Goal: Task Accomplishment & Management: Complete application form

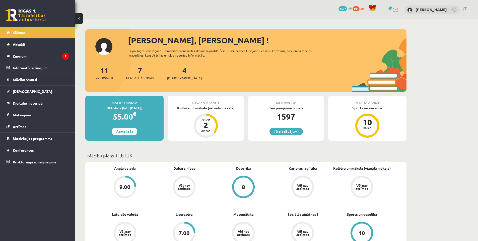
drag, startPoint x: 443, startPoint y: 71, endPoint x: 434, endPoint y: 72, distance: 9.6
drag, startPoint x: 434, startPoint y: 72, endPoint x: 280, endPoint y: 151, distance: 173.2
click at [38, 55] on legend "Ziņojumi 7" at bounding box center [41, 56] width 56 height 12
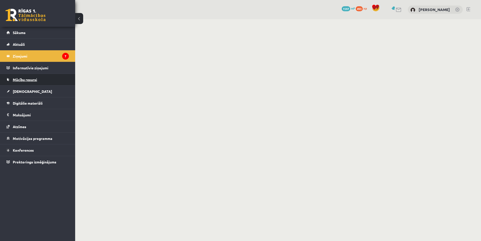
click at [26, 79] on span "Mācību resursi" at bounding box center [25, 79] width 24 height 5
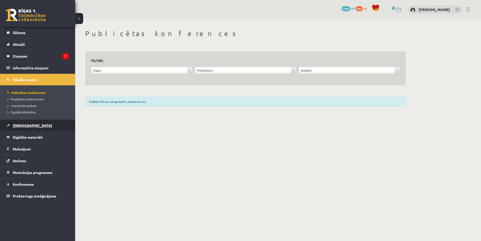
click at [15, 126] on span "[DEMOGRAPHIC_DATA]" at bounding box center [32, 125] width 39 height 5
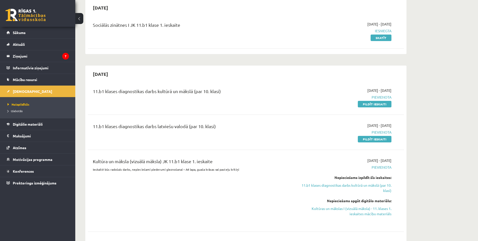
scroll to position [25, 0]
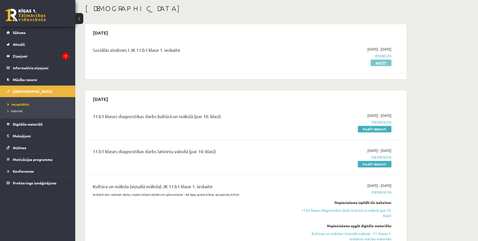
click at [379, 63] on link "Skatīt" at bounding box center [380, 63] width 21 height 7
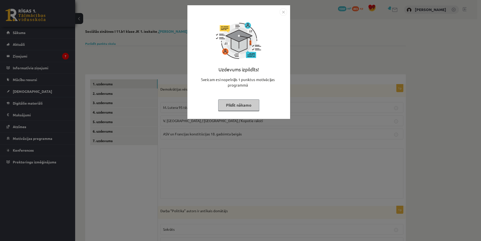
click at [245, 107] on button "Pildīt nākamo" at bounding box center [238, 106] width 41 height 12
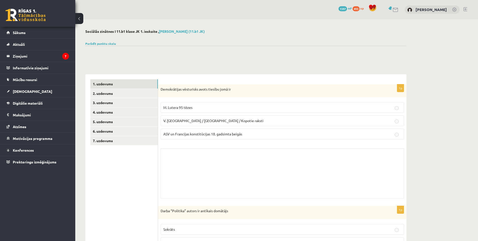
drag, startPoint x: 91, startPoint y: 44, endPoint x: 64, endPoint y: -10, distance: 60.4
click at [110, 136] on link "7. uzdevums" at bounding box center [123, 140] width 67 height 9
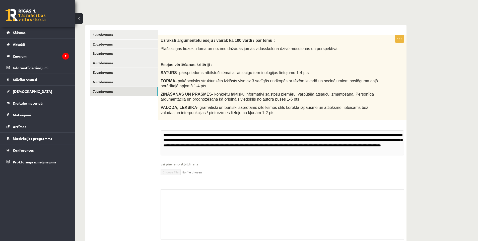
scroll to position [65, 0]
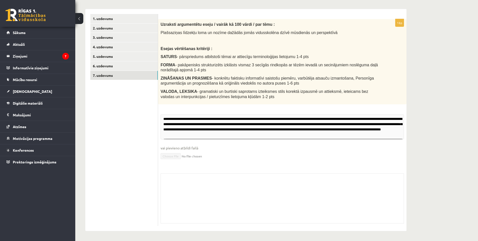
drag, startPoint x: 168, startPoint y: 219, endPoint x: 135, endPoint y: 167, distance: 61.9
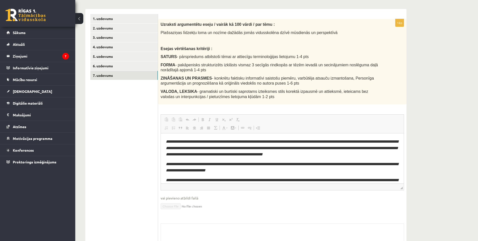
scroll to position [0, 0]
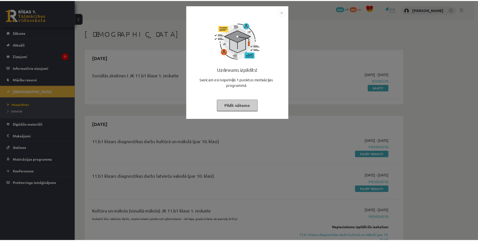
scroll to position [25, 0]
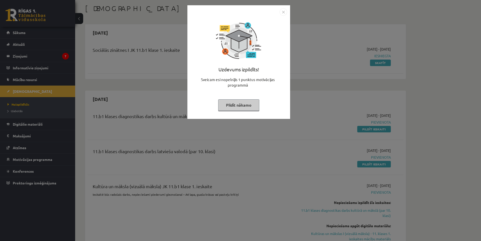
click at [284, 11] on img "Close" at bounding box center [284, 12] width 8 height 8
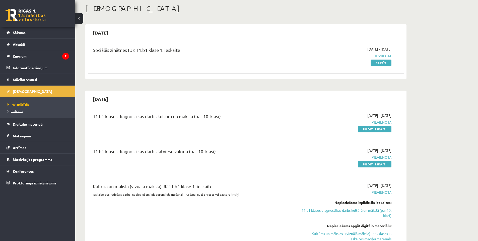
click at [25, 112] on link "Izlabotās" at bounding box center [39, 111] width 63 height 5
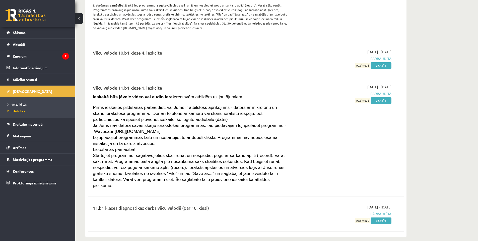
drag, startPoint x: 179, startPoint y: 87, endPoint x: 194, endPoint y: 143, distance: 57.5
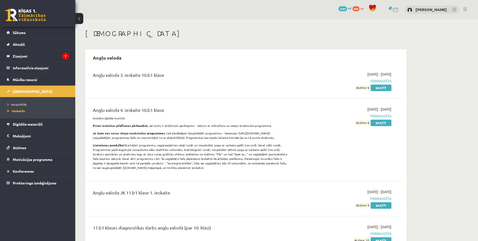
drag, startPoint x: 223, startPoint y: 141, endPoint x: 181, endPoint y: 19, distance: 129.1
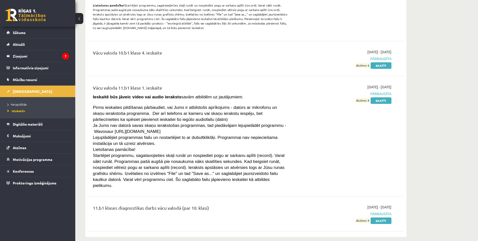
drag, startPoint x: 182, startPoint y: 48, endPoint x: 204, endPoint y: 223, distance: 175.8
click at [143, 205] on div "11.b1 klases diagnostikas darbs vācu valodā (par 10. klasi)" at bounding box center [191, 209] width 196 height 9
click at [140, 215] on div "11.b1 klases diagnostikas darbs vācu valodā (par 10. klasi)" at bounding box center [191, 214] width 204 height 19
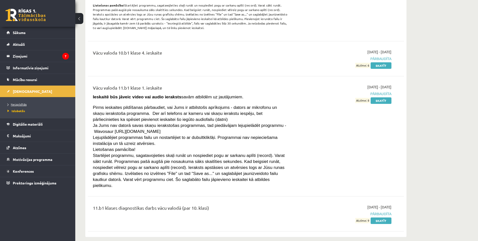
click at [25, 107] on link "Neizpildītās" at bounding box center [39, 104] width 63 height 5
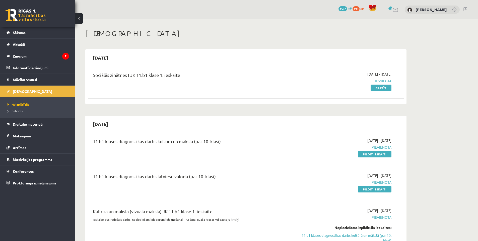
drag, startPoint x: 264, startPoint y: 163, endPoint x: 144, endPoint y: -5, distance: 206.6
click at [141, 147] on div "11.b1 klases diagnostikas darbs kultūrā un mākslā (par 10. klasi)" at bounding box center [191, 142] width 196 height 9
click at [138, 155] on div "11.b1 klases diagnostikas darbs kultūrā un mākslā (par 10. klasi)" at bounding box center [191, 147] width 204 height 19
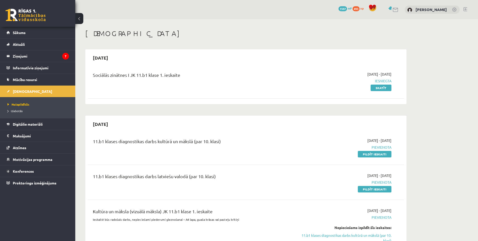
scroll to position [50, 0]
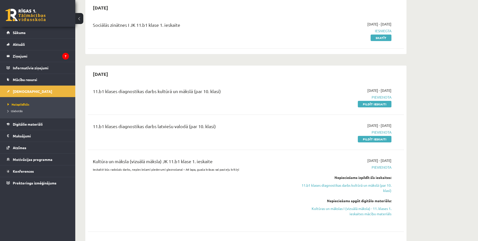
click at [136, 163] on div "Kultūra un māksla (vizuālā māksla) JK 11.b1 klase 1. ieskaite" at bounding box center [191, 162] width 196 height 9
click at [137, 171] on p "Ieskaitē būs radošais darbs, nepieciešami piederumi gleznošanai – A4 lapa, guaš…" at bounding box center [191, 169] width 196 height 5
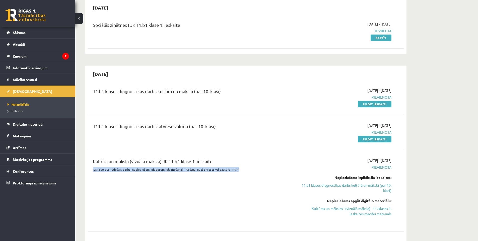
click at [137, 171] on p "Ieskaitē būs radošais darbs, nepieciešami piederumi gleznošanai – A4 lapa, guaš…" at bounding box center [191, 169] width 196 height 5
click at [138, 176] on div "Kultūra un māksla (vizuālā māksla) JK 11.b1 klase 1. ieskaite Ieskaitē būs rado…" at bounding box center [191, 191] width 204 height 66
click at [139, 171] on p "Ieskaitē būs radošais darbs, nepieciešami piederumi gleznošanai – A4 lapa, guaš…" at bounding box center [191, 169] width 196 height 5
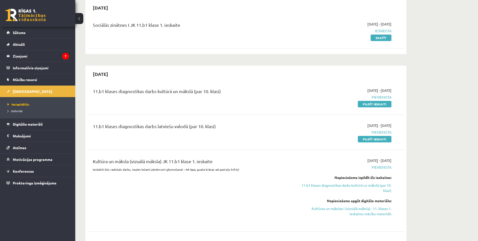
drag, startPoint x: 139, startPoint y: 171, endPoint x: 137, endPoint y: 167, distance: 4.5
click at [137, 167] on div "Kultūra un māksla (vizuālā māksla) JK 11.b1 klase 1. ieskaite" at bounding box center [191, 162] width 196 height 9
click at [137, 172] on div "Kultūra un māksla (vizuālā māksla) JK 11.b1 klase 1. ieskaite Ieskaitē būs rado…" at bounding box center [191, 191] width 204 height 66
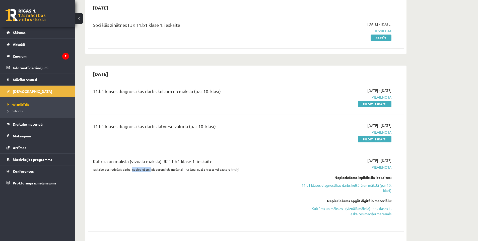
click at [137, 172] on div "Kultūra un māksla (vizuālā māksla) JK 11.b1 klase 1. ieskaite Ieskaitē būs rado…" at bounding box center [191, 191] width 204 height 66
copy div "Ieskaitē būs radošais darbs, nepieciešami piederumi gleznošanai – A4 lapa, guaš…"
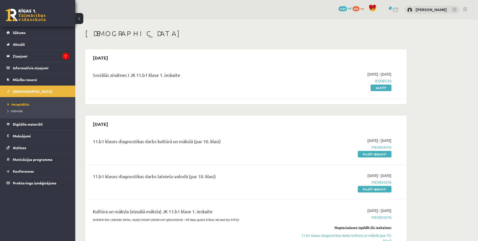
click at [164, 118] on div "2025-10-15" at bounding box center [246, 124] width 316 height 12
click at [368, 156] on link "Pildīt ieskaiti" at bounding box center [375, 154] width 34 height 7
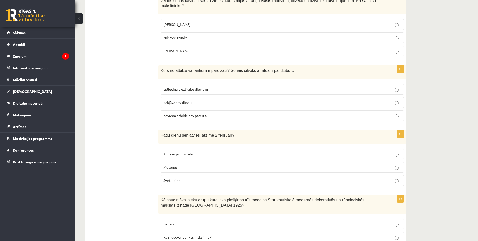
drag, startPoint x: 138, startPoint y: 177, endPoint x: 134, endPoint y: 249, distance: 71.6
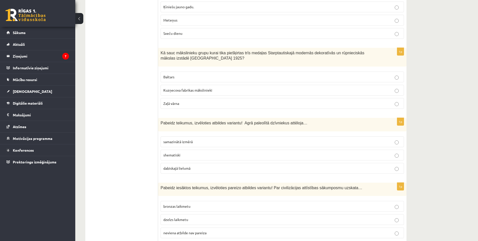
drag, startPoint x: 122, startPoint y: 200, endPoint x: 122, endPoint y: 249, distance: 48.4
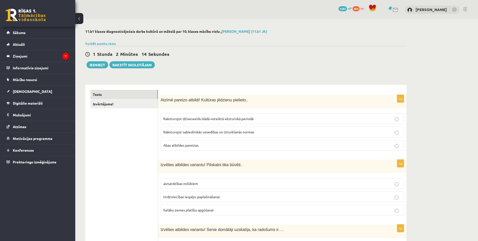
drag, startPoint x: 112, startPoint y: 187, endPoint x: 38, endPoint y: -22, distance: 221.5
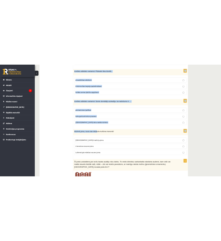
scroll to position [201, 0]
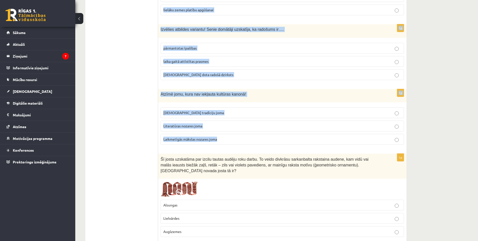
drag, startPoint x: 160, startPoint y: 97, endPoint x: 218, endPoint y: 147, distance: 76.5
copy form "Atzīmē pareizo atbildi! Kultūras jēdzienu pielieto.. Raksturojot dzīvesveidu kā…"
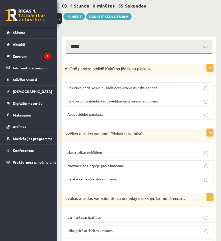
scroll to position [0, 0]
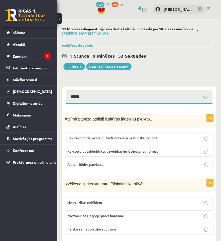
click at [119, 162] on p "Abas atbildes pareizas." at bounding box center [138, 164] width 143 height 5
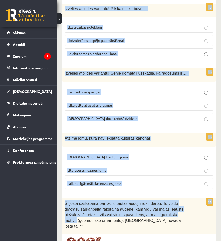
scroll to position [201, 0]
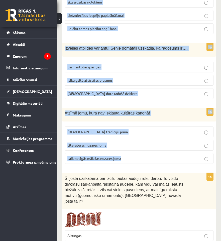
drag, startPoint x: 60, startPoint y: 28, endPoint x: 146, endPoint y: 161, distance: 158.7
copy div "**********"
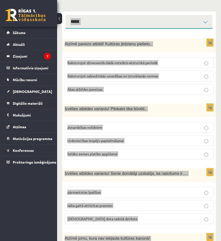
scroll to position [25, 0]
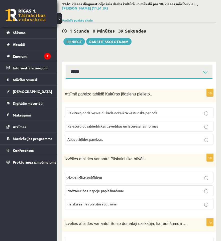
click at [106, 141] on p "Abas atbildes pareizas." at bounding box center [138, 139] width 143 height 5
click at [104, 177] on p "aizsardzības nolūkiem" at bounding box center [138, 177] width 143 height 5
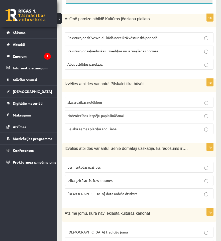
scroll to position [125, 0]
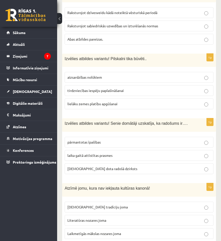
click at [97, 167] on span "dieva dota radošā dzirksts" at bounding box center [102, 168] width 70 height 5
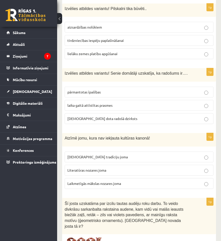
scroll to position [201, 0]
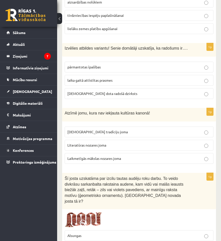
click at [102, 156] on span "Laikmetīgās mākslas nozares joma" at bounding box center [94, 158] width 54 height 5
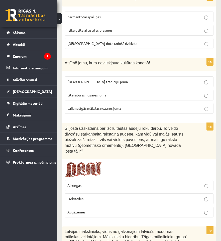
click at [84, 170] on span at bounding box center [84, 174] width 8 height 8
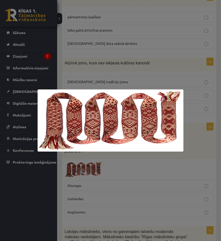
click at [213, 185] on div at bounding box center [110, 120] width 221 height 241
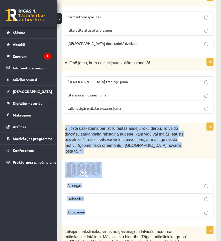
drag, startPoint x: 62, startPoint y: 127, endPoint x: 162, endPoint y: 204, distance: 126.1
click at [163, 204] on div "1p Šī josta uzskatāma par izcilu tautas audēju roku darbu. To veido divkrāsu sa…" at bounding box center [139, 172] width 154 height 99
copy div "Šī josta uzskatāma par izcilu tautas audēju roku darbu. To veido divkrāsu sarka…"
click at [161, 162] on div at bounding box center [139, 170] width 149 height 16
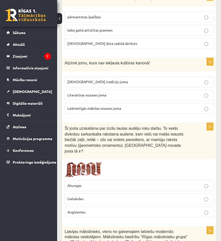
scroll to position [276, 0]
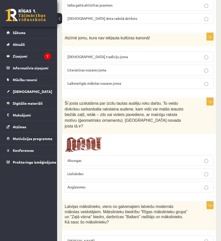
click at [109, 171] on p "Lielvārdes" at bounding box center [138, 173] width 143 height 5
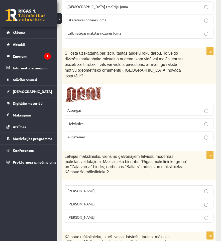
scroll to position [351, 0]
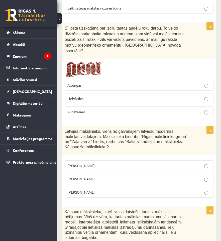
drag, startPoint x: 63, startPoint y: 126, endPoint x: 113, endPoint y: 188, distance: 79.4
click at [113, 188] on div "1p Latvijas mākslinieks, viens no galvenajiem latviešu modernās mākslas veidotā…" at bounding box center [139, 163] width 154 height 75
copy div "Latvijas mākslinieks, viens no galvenajiem latviešu modernās mākslas veidotājie…"
click at [79, 129] on span "Latvijas mākslinieks, viens no galvenajiem latviešu modernās mākslas veidotājie…" at bounding box center [126, 139] width 123 height 20
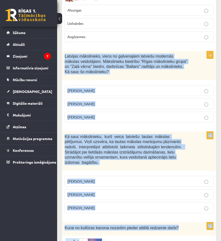
scroll to position [451, 0]
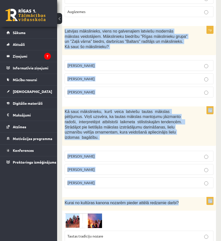
drag, startPoint x: 64, startPoint y: 126, endPoint x: 126, endPoint y: 171, distance: 76.3
copy form "Latvijas mākslinieks, viens no galvenajiem latviešu modernās mākslas veidotājie…"
click at [96, 95] on div "1p Latvijas mākslinieks, viens no galvenajiem latviešu modernās mākslas veidotā…" at bounding box center [139, 63] width 154 height 75
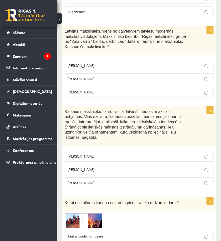
click at [92, 76] on p "Romāns Suta" at bounding box center [138, 78] width 143 height 5
click at [89, 167] on p "Jūlijs Madernieks" at bounding box center [138, 169] width 143 height 5
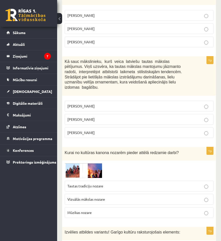
scroll to position [526, 0]
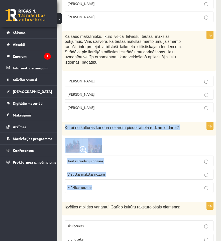
drag, startPoint x: 62, startPoint y: 117, endPoint x: 132, endPoint y: 180, distance: 93.6
copy div "Kurai no kultūras kanona nozarēm pieder attēlā redzamie darbi? Tautas tradīciju…"
click at [92, 122] on div "Kurai no kultūras kanona nozarēm pieder attēlā redzamie darbi?" at bounding box center [139, 129] width 154 height 14
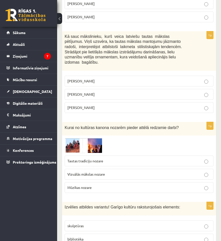
click at [105, 156] on label "Tautas tradīciju nozare" at bounding box center [139, 161] width 149 height 11
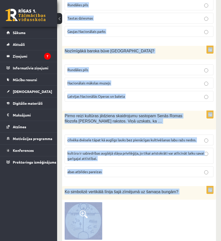
scroll to position [1053, 0]
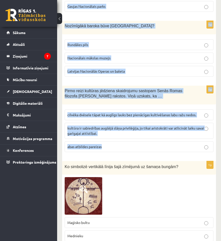
drag, startPoint x: 65, startPoint y: 121, endPoint x: 161, endPoint y: 134, distance: 96.3
click at [161, 134] on form "1p Atzīmē pareizo atbildi! Kultūras jēdzienu pielieto.. Raksturojot dzīvesveidu…" at bounding box center [139, 160] width 144 height 2209
copy form "Izvēlies atbildes variantu! Garīgo kultūru raksturojošais elements: skulptūras …"
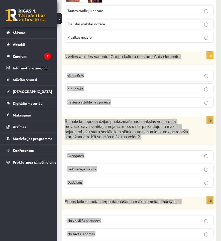
scroll to position [552, 0]
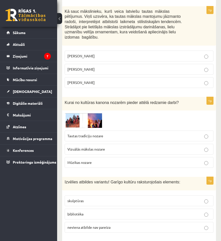
click at [140, 113] on div at bounding box center [139, 120] width 149 height 15
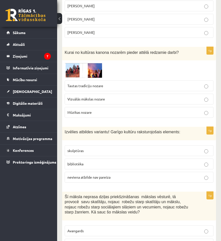
click at [115, 159] on label "bibliotēka" at bounding box center [139, 164] width 149 height 11
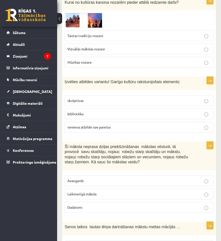
click at [101, 192] on p "Laikmetīgā māksla" at bounding box center [138, 194] width 143 height 5
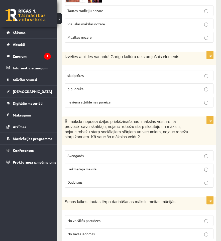
scroll to position [702, 0]
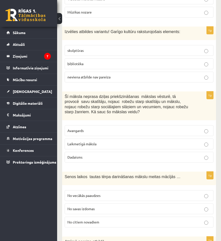
click at [93, 193] on span "No vecākās paaudzes" at bounding box center [83, 195] width 33 height 5
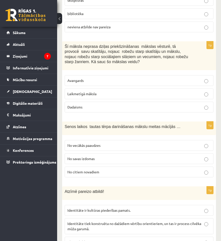
scroll to position [777, 0]
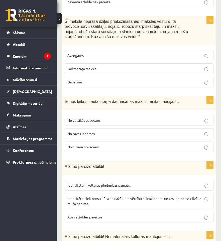
click at [122, 215] on p "Abas atbildes pareizas" at bounding box center [138, 217] width 143 height 5
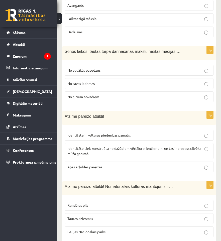
click at [107, 216] on p "Tautas dziesmas" at bounding box center [138, 218] width 143 height 5
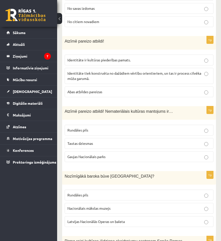
scroll to position [928, 0]
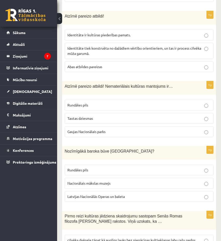
click at [87, 168] on span "Rundāles pils" at bounding box center [77, 170] width 21 height 5
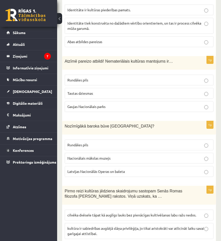
scroll to position [978, 0]
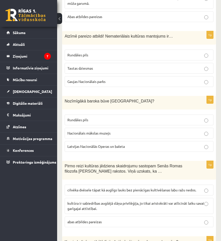
click at [104, 188] on span "cilvēka dvēsele tāpat kā auglīgs lauks bez pienācīgas kultivēšanas labu ražu ne…" at bounding box center [131, 190] width 129 height 5
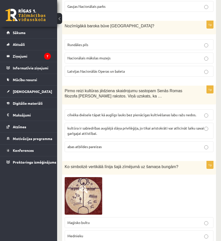
scroll to position [1078, 0]
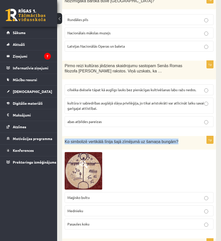
drag, startPoint x: 60, startPoint y: 125, endPoint x: 171, endPoint y: 134, distance: 110.6
click at [171, 134] on div "**********" at bounding box center [139, 96] width 164 height 2311
copy span "Ko simbolizē vertikālā līnija šajā zīmējumā uz šamaņa bungām?"
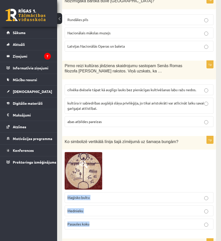
drag, startPoint x: 68, startPoint y: 186, endPoint x: 129, endPoint y: 213, distance: 67.0
click at [129, 214] on fieldset "Maģisko bultu Mednieku Pasaules koku" at bounding box center [139, 210] width 149 height 41
copy fieldset "Maģisko bultu Mednieku Pasaules koku"
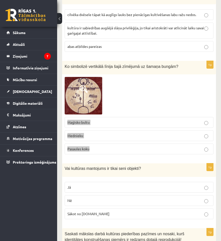
scroll to position [1203, 0]
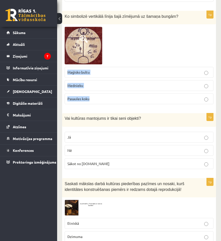
drag, startPoint x: 99, startPoint y: 96, endPoint x: 98, endPoint y: 90, distance: 6.1
click at [99, 96] on div "1p Ko simbolizē vertikālā līnija šajā zīmējumā uz šamaņa bungām? Maģisko bultu …" at bounding box center [139, 60] width 154 height 98
click at [98, 96] on p "Pasaules koku" at bounding box center [138, 98] width 143 height 5
click at [82, 102] on form "1p Atzīmē pareizo atbildi! Kultūras jēdzienu pielieto.. Raksturojot dzīvesveidu…" at bounding box center [139, 10] width 144 height 2209
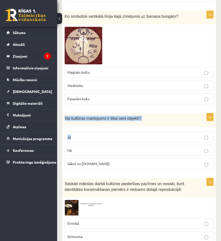
drag, startPoint x: 66, startPoint y: 107, endPoint x: 99, endPoint y: 118, distance: 35.2
click at [99, 118] on div "1p Vai kultūras mantojums ir tikai seni objekti? Jā Nē Sākot no 10.gs" at bounding box center [139, 143] width 154 height 60
click at [66, 116] on span "Vai kultūras mantojums ir tikai seni objekti?" at bounding box center [103, 118] width 76 height 4
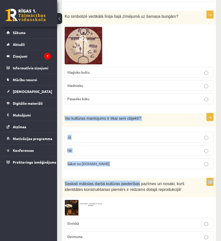
scroll to position [1228, 0]
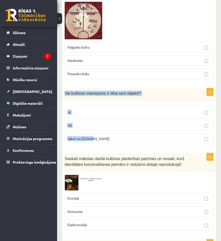
drag, startPoint x: 62, startPoint y: 108, endPoint x: 142, endPoint y: 133, distance: 83.5
click at [142, 133] on div "1p Vai kultūras mantojums ir tikai seni objekti? Jā Nē Sākot no 10.gs" at bounding box center [139, 118] width 154 height 60
copy div "Vai kultūras mantojums ir tikai seni objekti? Jā Nē Sākot no 10.gs"
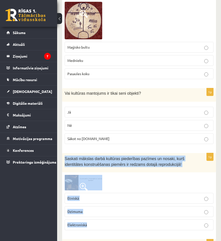
drag, startPoint x: 64, startPoint y: 146, endPoint x: 149, endPoint y: 218, distance: 111.2
click at [149, 218] on div "1p Saskati mākslas darbā kultūras piederības pazīmes un nosaki, kurš identitāte…" at bounding box center [139, 193] width 154 height 81
click at [153, 175] on div at bounding box center [139, 182] width 149 height 15
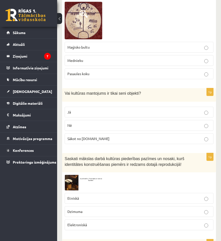
click at [92, 175] on img at bounding box center [84, 182] width 38 height 15
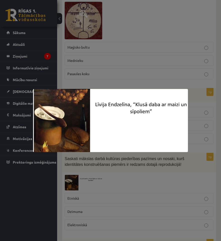
click at [168, 172] on div at bounding box center [110, 120] width 221 height 241
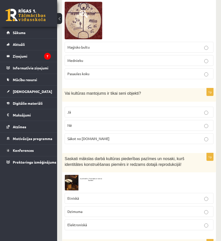
click at [73, 175] on img at bounding box center [84, 182] width 38 height 15
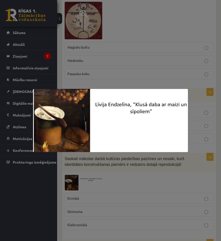
click at [73, 173] on div at bounding box center [110, 120] width 221 height 241
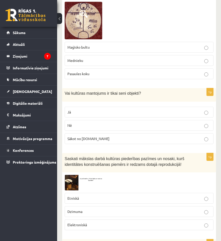
click at [73, 175] on img at bounding box center [84, 182] width 38 height 15
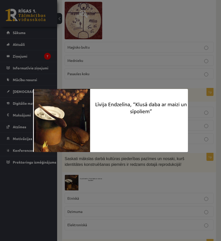
click at [90, 173] on div at bounding box center [110, 120] width 221 height 241
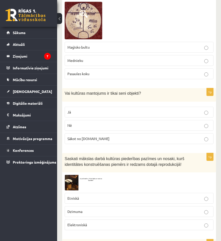
click at [75, 175] on img at bounding box center [84, 182] width 38 height 15
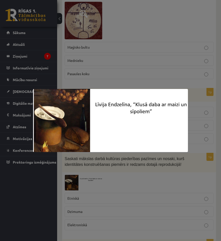
click at [178, 175] on div at bounding box center [110, 120] width 221 height 241
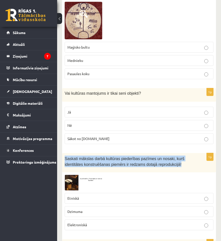
drag, startPoint x: 64, startPoint y: 146, endPoint x: 184, endPoint y: 160, distance: 120.5
click at [184, 160] on div "Saskati mākslas darbā kultūras piederības pazīmes un nosaki, kurš identitātes k…" at bounding box center [139, 162] width 154 height 19
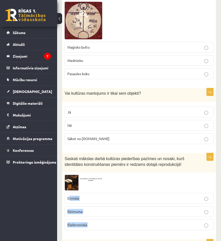
drag, startPoint x: 85, startPoint y: 206, endPoint x: 69, endPoint y: 190, distance: 22.5
drag, startPoint x: 66, startPoint y: 190, endPoint x: 63, endPoint y: 188, distance: 3.7
click at [64, 188] on div "1p Saskati mākslas darbā kultūras piederības pazīmes un nosaki, kurš identitāte…" at bounding box center [139, 193] width 154 height 81
drag, startPoint x: 61, startPoint y: 186, endPoint x: 112, endPoint y: 208, distance: 55.5
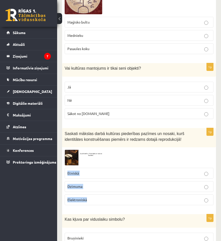
click at [98, 171] on p "Etniskā" at bounding box center [138, 173] width 143 height 5
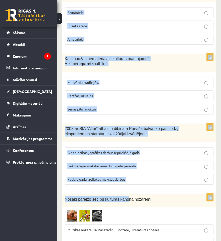
scroll to position [1504, 0]
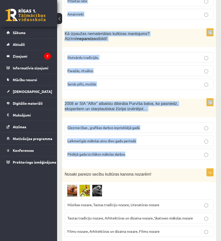
drag, startPoint x: 59, startPoint y: 30, endPoint x: 144, endPoint y: 144, distance: 141.3
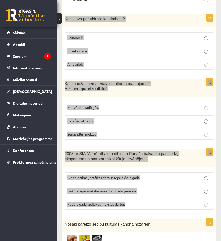
scroll to position [1404, 0]
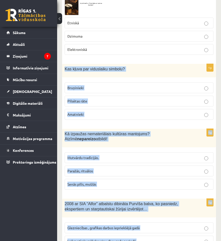
click at [130, 64] on div "Kas kļuva par viduslaiku simbolu?" at bounding box center [139, 71] width 154 height 14
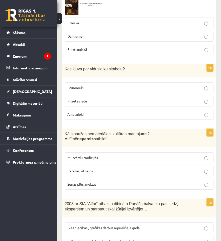
click at [103, 82] on label "Bruņinieki" at bounding box center [139, 87] width 149 height 11
click at [94, 179] on label "Senās pilīs, muižās" at bounding box center [139, 184] width 149 height 11
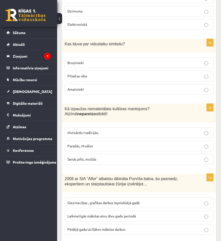
click at [93, 214] on span "Laikmetīgās mākslas ainu divu gadu periodā" at bounding box center [101, 216] width 68 height 5
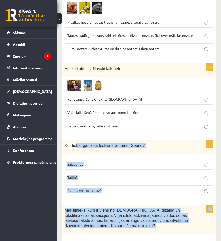
scroll to position [1662, 0]
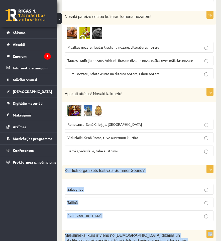
drag, startPoint x: 148, startPoint y: 236, endPoint x: 62, endPoint y: 153, distance: 119.7
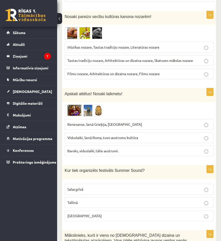
scroll to position [1687, 0]
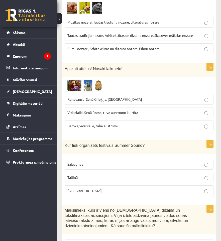
click at [88, 188] on p "Liepājā" at bounding box center [138, 190] width 143 height 5
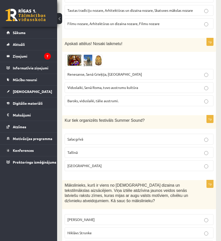
scroll to position [1737, 0]
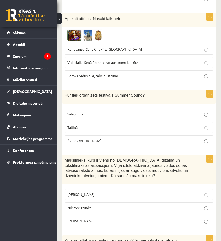
click at [90, 192] on p "Ansis Cīrulis" at bounding box center [138, 194] width 143 height 5
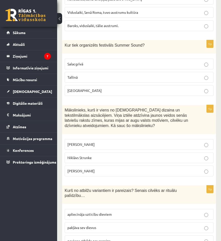
scroll to position [1812, 0]
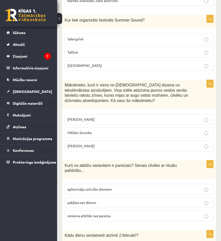
click at [90, 187] on span "apliecināja uzticību dieviem" at bounding box center [89, 189] width 44 height 5
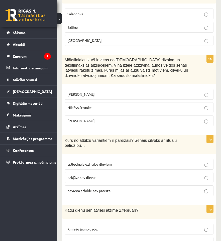
scroll to position [1862, 0]
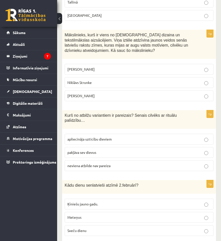
click at [89, 228] on p "Sveču dienu" at bounding box center [138, 230] width 143 height 5
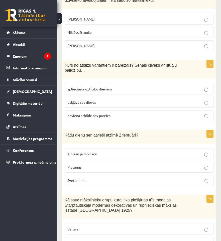
scroll to position [1938, 0]
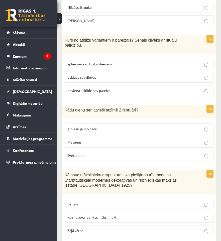
click at [97, 202] on p "Baltars" at bounding box center [138, 204] width 143 height 5
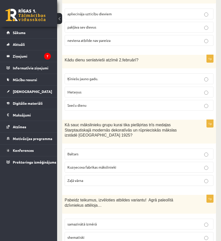
scroll to position [2013, 0]
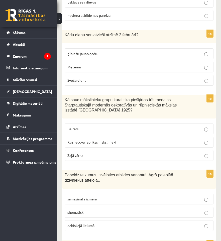
click at [97, 223] on p "dabiskajā lielumā" at bounding box center [138, 225] width 143 height 5
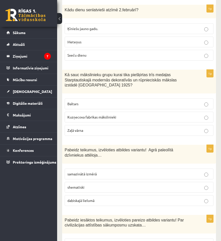
scroll to position [2063, 0]
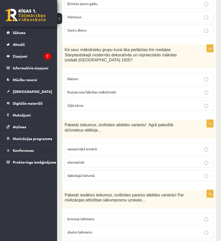
click at [94, 241] on span "neviena atbilde nav pareiza" at bounding box center [88, 245] width 43 height 5
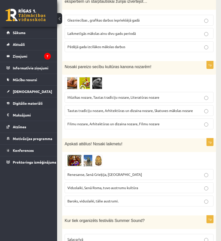
scroll to position [1587, 0]
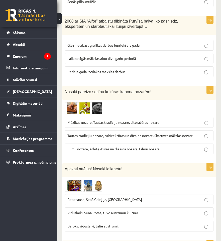
click at [73, 102] on img at bounding box center [84, 108] width 38 height 12
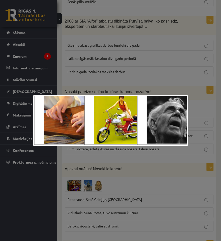
click at [71, 89] on div at bounding box center [110, 120] width 221 height 241
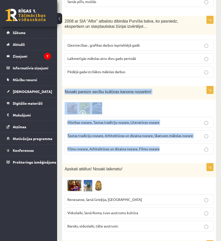
drag, startPoint x: 63, startPoint y: 76, endPoint x: 176, endPoint y: 139, distance: 129.3
click at [176, 139] on div "1p Nosaki pareizo secību kultūras kanona nozarēm! Mūzikas nozare, Tautas tradīc…" at bounding box center [139, 122] width 154 height 72
click at [89, 102] on img at bounding box center [84, 108] width 38 height 12
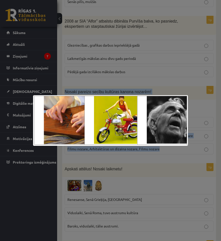
click at [187, 144] on img at bounding box center [110, 120] width 155 height 51
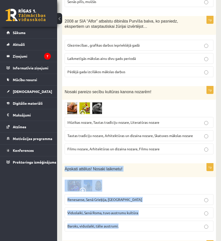
drag, startPoint x: 64, startPoint y: 153, endPoint x: 132, endPoint y: 210, distance: 88.2
click at [132, 210] on div "1p Apskati attēlus! Nosaki laikmetu! Renesanse, Senā Grieķija, Ēģipte Viduslaik…" at bounding box center [139, 199] width 154 height 72
click at [130, 180] on div at bounding box center [139, 186] width 149 height 12
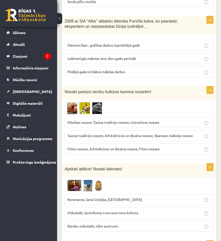
click at [100, 180] on img at bounding box center [84, 186] width 38 height 12
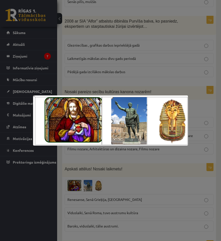
click at [145, 168] on div at bounding box center [110, 120] width 221 height 241
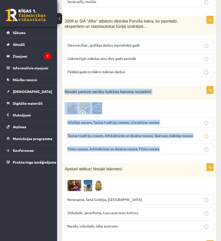
drag, startPoint x: 62, startPoint y: 73, endPoint x: 169, endPoint y: 129, distance: 120.2
click at [169, 129] on div "1p Nosaki pareizo secību kultūras kanona nozarēm! Mūzikas nozare, Tautas tradīc…" at bounding box center [139, 122] width 154 height 72
click at [155, 102] on div at bounding box center [139, 108] width 149 height 12
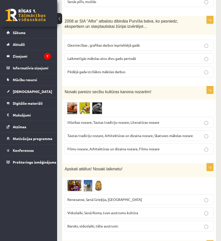
click at [173, 120] on p "Mūzikas nozare, Tautas tradīciju nozare, Literatūras nozare" at bounding box center [138, 122] width 143 height 5
click at [173, 116] on fieldset "Mūzikas nozare, Tautas tradīciju nozare, Literatūras nozare Tautas tradīciju no…" at bounding box center [139, 135] width 149 height 41
click at [172, 130] on label "Tautas tradīciju nozare, Arhitektūras un dizaina nozare, Skatuves mākslas nozare" at bounding box center [139, 135] width 149 height 11
click at [170, 146] on p "Filmu nozare, Arhitektūras un dizaina nozare, Filmu nozare" at bounding box center [138, 148] width 143 height 5
click at [152, 133] on span "Tautas tradīciju nozare, Arhitektūras un dizaina nozare, Skatuves mākslas nozare" at bounding box center [130, 135] width 126 height 5
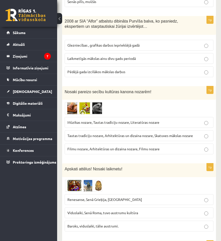
scroll to position [1637, 0]
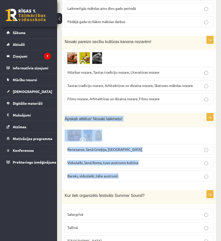
drag, startPoint x: 61, startPoint y: 102, endPoint x: 137, endPoint y: 164, distance: 97.6
drag, startPoint x: 112, startPoint y: 118, endPoint x: 106, endPoint y: 118, distance: 6.3
click at [112, 130] on div at bounding box center [139, 136] width 149 height 12
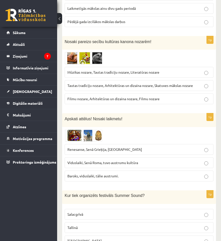
click at [92, 130] on img at bounding box center [84, 136] width 38 height 12
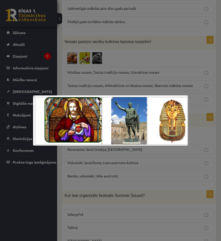
click at [179, 158] on div at bounding box center [110, 120] width 221 height 241
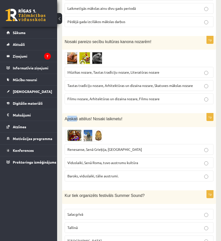
drag, startPoint x: 67, startPoint y: 102, endPoint x: 76, endPoint y: 107, distance: 10.4
click at [76, 113] on div "Apskati attēlus! Nosaki laikmetu!" at bounding box center [139, 120] width 154 height 14
drag, startPoint x: 68, startPoint y: 103, endPoint x: 64, endPoint y: 102, distance: 3.9
click at [68, 117] on span "Apskati attēlus! Nosaki laikmetu!" at bounding box center [94, 119] width 58 height 4
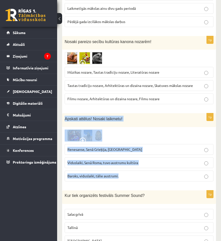
drag, startPoint x: 63, startPoint y: 102, endPoint x: 129, endPoint y: 159, distance: 87.1
click at [129, 159] on div "1p Apskati attēlus! Nosaki laikmetu! Renesanse, Senā Grieķija, Ēģipte Viduslaik…" at bounding box center [139, 149] width 154 height 72
click at [93, 130] on img at bounding box center [84, 136] width 38 height 12
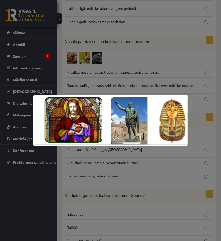
click at [73, 170] on div at bounding box center [110, 120] width 221 height 241
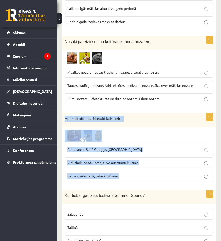
drag, startPoint x: 65, startPoint y: 101, endPoint x: 128, endPoint y: 156, distance: 84.6
click at [128, 156] on div "1p Apskati attēlus! Nosaki laikmetu! Renesanse, Senā Grieķija, Ēģipte Viduslaik…" at bounding box center [139, 149] width 154 height 72
click at [123, 130] on div at bounding box center [139, 136] width 149 height 12
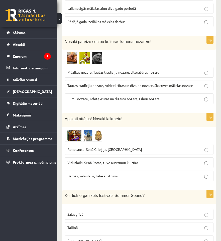
click at [113, 147] on span "Renesanse, Senā Grieķija, Ēģipte" at bounding box center [104, 149] width 75 height 5
click at [78, 130] on img at bounding box center [84, 136] width 38 height 12
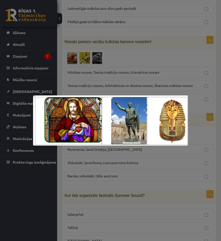
click at [204, 130] on div at bounding box center [110, 120] width 221 height 241
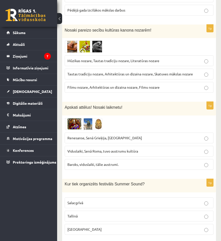
scroll to position [2063, 0]
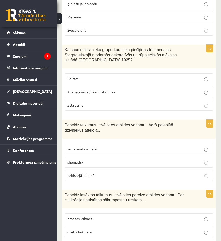
drag, startPoint x: 134, startPoint y: 130, endPoint x: 111, endPoint y: 249, distance: 121.3
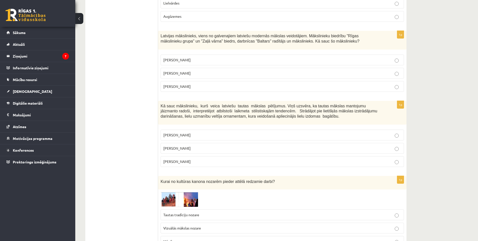
drag, startPoint x: 137, startPoint y: 155, endPoint x: 164, endPoint y: 53, distance: 106.0
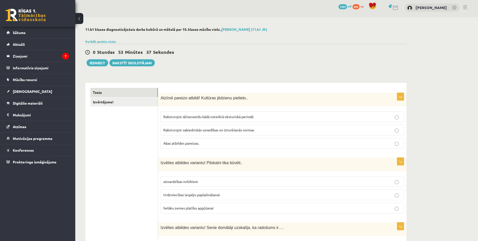
scroll to position [0, 0]
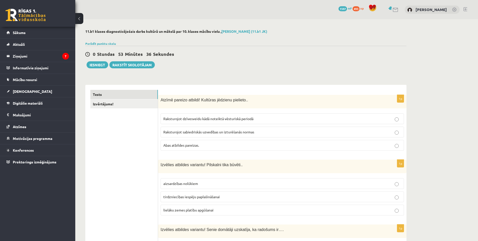
drag, startPoint x: 127, startPoint y: 118, endPoint x: 189, endPoint y: 85, distance: 70.3
click at [122, 109] on link "Izvērtējums!" at bounding box center [123, 104] width 67 height 9
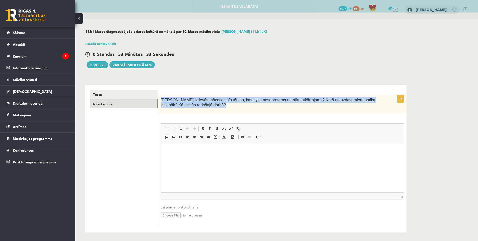
drag, startPoint x: 161, startPoint y: 100, endPoint x: 199, endPoint y: 114, distance: 40.5
click at [199, 114] on div "0p Kas izdevās mācoties šīs tēmas, kas šķita nesaprotams un būtu atkārtojams? K…" at bounding box center [282, 161] width 248 height 133
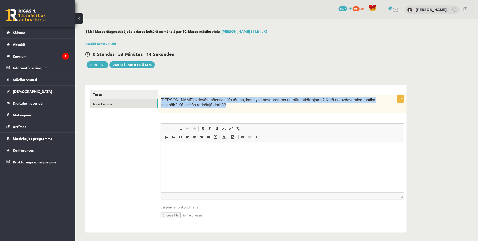
click at [209, 73] on div "**********" at bounding box center [245, 131] width 341 height 224
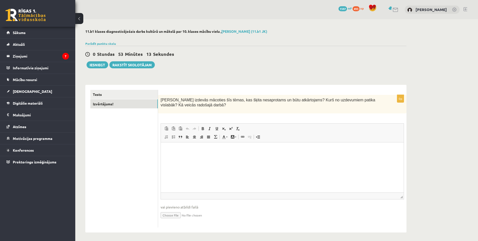
scroll to position [2, 0]
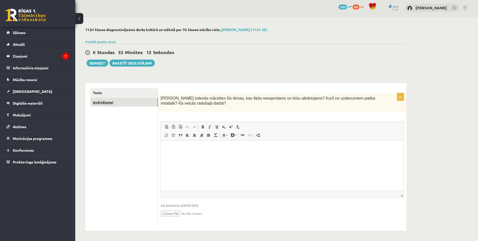
click at [117, 99] on link "Izvērtējums!" at bounding box center [123, 102] width 67 height 9
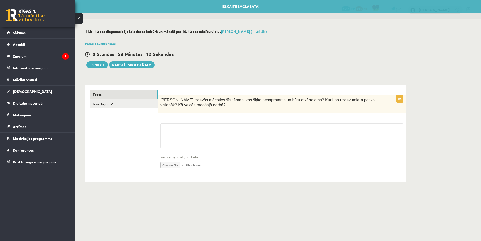
click at [113, 92] on link "Tests" at bounding box center [123, 94] width 67 height 9
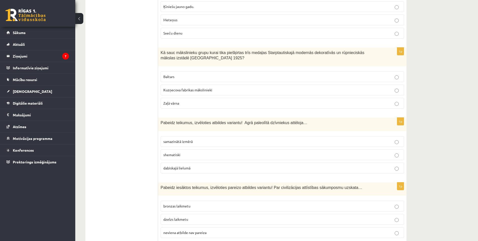
drag, startPoint x: 184, startPoint y: 104, endPoint x: 155, endPoint y: 217, distance: 116.9
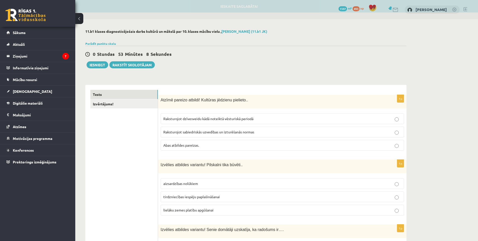
drag, startPoint x: 155, startPoint y: 217, endPoint x: 123, endPoint y: 94, distance: 127.7
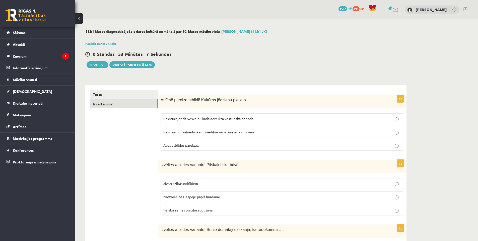
click at [121, 106] on link "Izvērtējums!" at bounding box center [123, 104] width 67 height 9
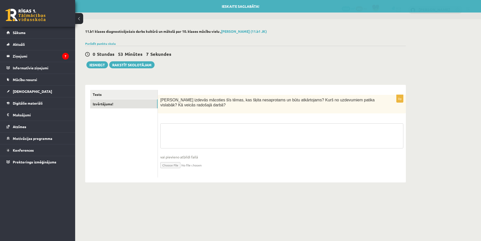
click at [183, 140] on textarea at bounding box center [281, 136] width 243 height 25
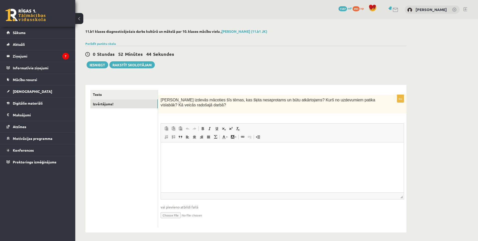
click at [228, 158] on html at bounding box center [282, 150] width 243 height 15
click at [139, 180] on ul "Tests Izvērtējums!" at bounding box center [124, 159] width 68 height 138
drag, startPoint x: 195, startPoint y: 141, endPoint x: 146, endPoint y: 134, distance: 50.0
click at [161, 143] on html "**********" at bounding box center [282, 150] width 243 height 15
click at [139, 165] on ul "Tests Izvērtējums!" at bounding box center [124, 159] width 68 height 138
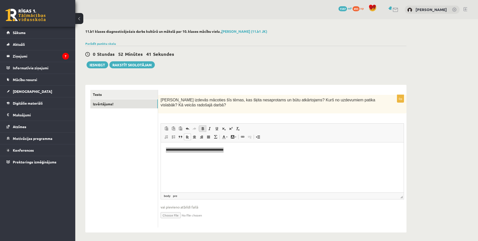
drag, startPoint x: 204, startPoint y: 128, endPoint x: 0, endPoint y: 2, distance: 239.6
click at [204, 128] on span at bounding box center [203, 129] width 4 height 4
click at [100, 176] on ul "Tests Izvērtējums!" at bounding box center [124, 159] width 68 height 138
click at [206, 158] on html "**********" at bounding box center [282, 150] width 243 height 15
drag, startPoint x: 237, startPoint y: 150, endPoint x: 152, endPoint y: 148, distance: 84.3
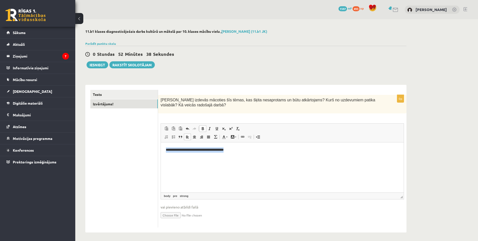
click at [161, 148] on html "**********" at bounding box center [282, 150] width 243 height 15
click at [204, 129] on span at bounding box center [203, 129] width 4 height 4
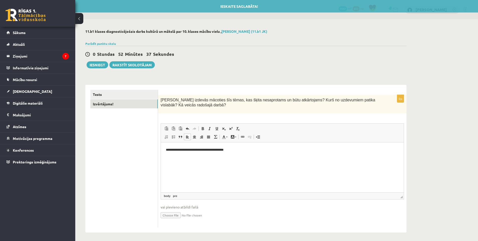
click at [189, 138] on link "По левому краю" at bounding box center [187, 137] width 7 height 7
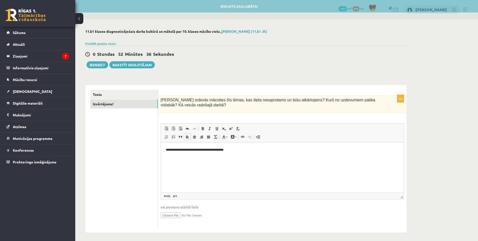
click at [136, 176] on ul "Tests Izvērtējums!" at bounding box center [124, 159] width 68 height 138
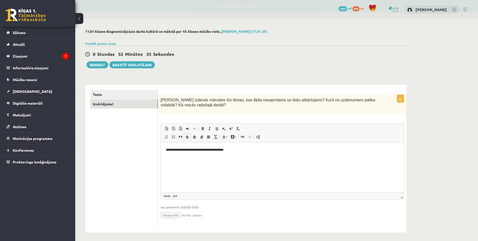
click at [185, 158] on html "**********" at bounding box center [282, 150] width 243 height 15
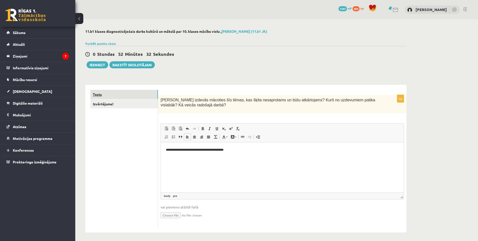
click at [101, 93] on link "Tests" at bounding box center [123, 94] width 67 height 9
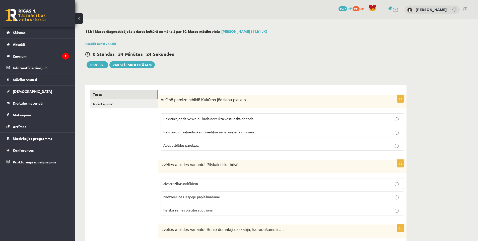
click at [216, 65] on div "0 Stundas 34 Minūtes 24 Sekundes Ieskaite saglabāta! Iesniegt Rakstīt skolotājam" at bounding box center [245, 57] width 321 height 23
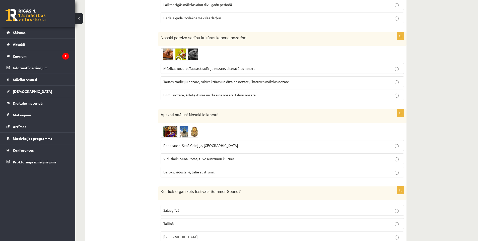
drag, startPoint x: 122, startPoint y: 158, endPoint x: 97, endPoint y: 191, distance: 41.5
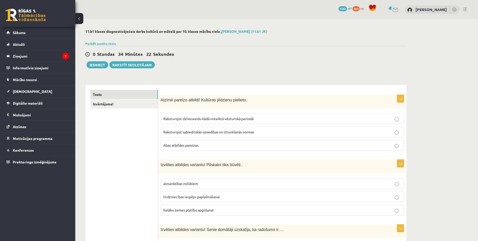
drag, startPoint x: 94, startPoint y: 151, endPoint x: 87, endPoint y: 49, distance: 102.3
click at [106, 97] on link "Tests" at bounding box center [123, 94] width 67 height 9
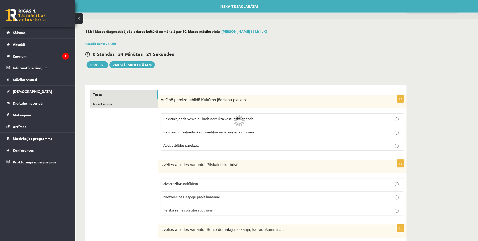
click at [108, 100] on link "Izvērtējums!" at bounding box center [123, 104] width 67 height 9
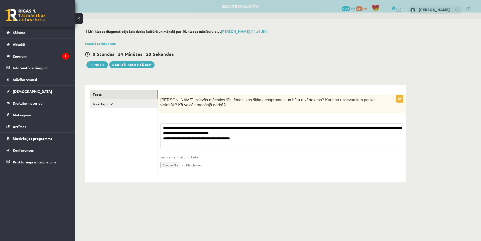
click at [104, 95] on link "Tests" at bounding box center [123, 94] width 67 height 9
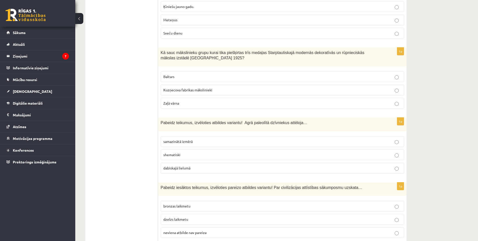
drag, startPoint x: 150, startPoint y: 173, endPoint x: 112, endPoint y: 208, distance: 51.3
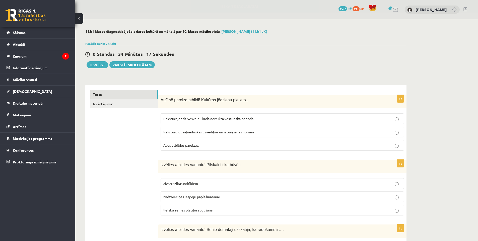
drag, startPoint x: 107, startPoint y: 101, endPoint x: 50, endPoint y: -18, distance: 131.6
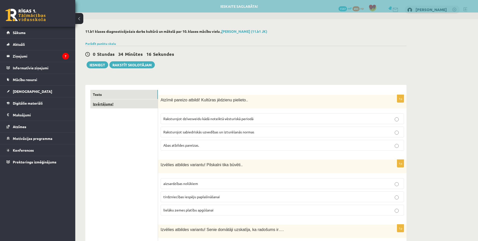
click at [117, 104] on link "Izvērtējums!" at bounding box center [123, 104] width 67 height 9
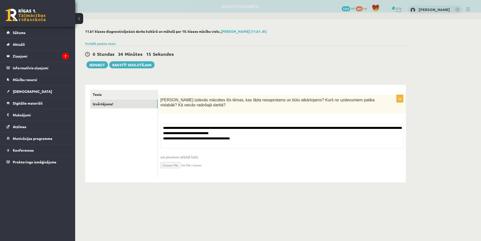
drag, startPoint x: 126, startPoint y: 148, endPoint x: 125, endPoint y: 178, distance: 29.6
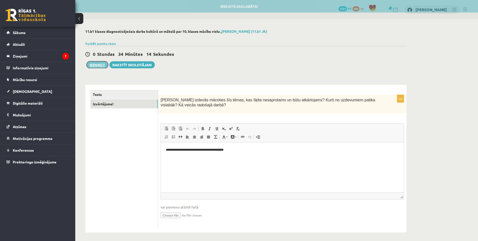
click at [99, 65] on button "Iesniegt" at bounding box center [97, 64] width 22 height 7
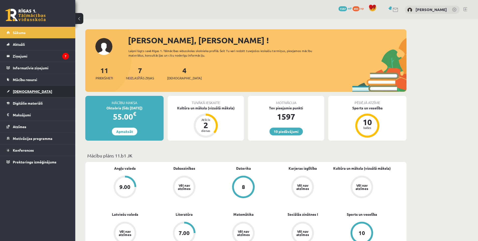
click at [25, 95] on link "[DEMOGRAPHIC_DATA]" at bounding box center [38, 92] width 62 height 12
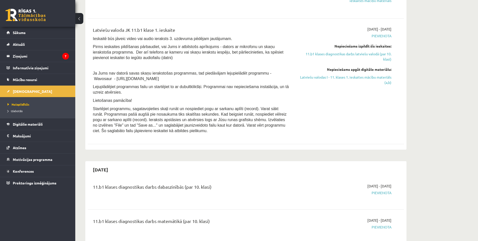
scroll to position [201, 0]
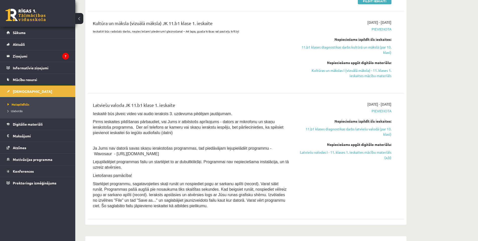
drag, startPoint x: 152, startPoint y: 206, endPoint x: 104, endPoint y: 122, distance: 96.9
click at [106, 128] on div "Latviešu valoda JK 11.b1 klase 1. ieskaite Ieskaitē būs jāveic video vai audio …" at bounding box center [191, 157] width 204 height 110
click at [92, 108] on div "Latviešu valoda JK 11.b1 klase 1. ieskaite Ieskaitē būs jāveic video vai audio …" at bounding box center [191, 157] width 204 height 110
drag, startPoint x: 106, startPoint y: 127, endPoint x: 157, endPoint y: 210, distance: 97.4
click at [157, 210] on div "Latviešu valoda JK 11.b1 klase 1. ieskaite Ieskaitē būs jāveic video vai audio …" at bounding box center [191, 157] width 204 height 110
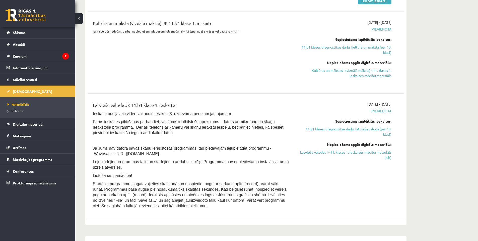
copy div "Loremips dol sitame conse adi elits doeiusmo 6. temporin utlabor etdolorema. Al…"
click at [182, 129] on span "Pirms ieskaites pildīšanas pārbaudiet, vai Jums ir atbilstošs aprīkojums - dato…" at bounding box center [188, 127] width 190 height 15
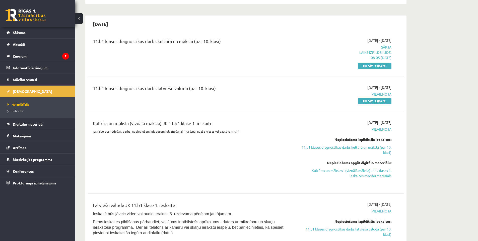
scroll to position [50, 0]
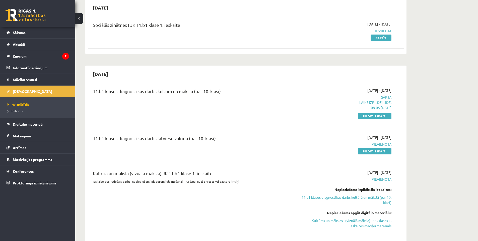
click at [126, 141] on div "11.b1 klases diagnostikas darbs latviešu valodā (par 10. klasi)" at bounding box center [191, 139] width 196 height 9
click at [126, 149] on div "11.b1 klases diagnostikas darbs latviešu valodā (par 10. klasi)" at bounding box center [191, 144] width 204 height 19
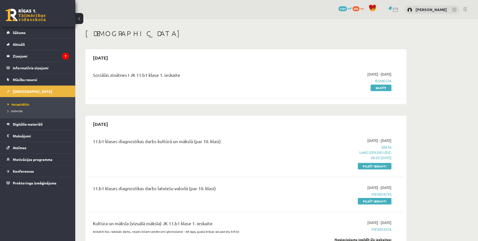
click at [119, 141] on div "11.b1 klases diagnostikas darbs kultūrā un mākslā (par 10. klasi)" at bounding box center [191, 142] width 196 height 9
click at [116, 145] on div "11.b1 klases diagnostikas darbs kultūrā un mākslā (par 10. klasi)" at bounding box center [191, 142] width 196 height 9
click at [131, 188] on div "11.b1 klases diagnostikas darbs latviešu valodā (par 10. klasi)" at bounding box center [191, 189] width 196 height 9
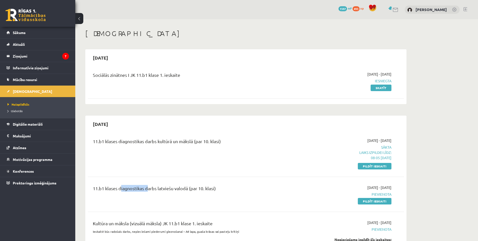
click at [131, 188] on div "11.b1 klases diagnostikas darbs latviešu valodā (par 10. klasi)" at bounding box center [191, 189] width 196 height 9
click at [130, 196] on div "11.b1 klases diagnostikas darbs latviešu valodā (par 10. klasi)" at bounding box center [191, 194] width 204 height 19
click at [190, 189] on div "11.b1 klases diagnostikas darbs latviešu valodā (par 10. klasi)" at bounding box center [191, 189] width 196 height 9
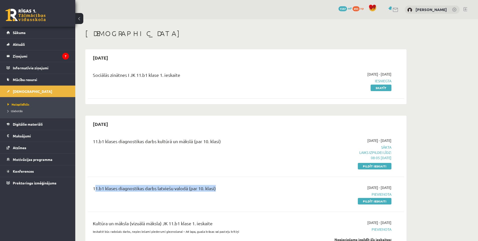
click at [190, 189] on div "11.b1 klases diagnostikas darbs latviešu valodā (par 10. klasi)" at bounding box center [191, 189] width 196 height 9
click at [143, 201] on div "11.b1 klases diagnostikas darbs latviešu valodā (par 10. klasi)" at bounding box center [191, 194] width 204 height 19
click at [138, 192] on div "11.b1 klases diagnostikas darbs latviešu valodā (par 10. klasi)" at bounding box center [191, 189] width 196 height 9
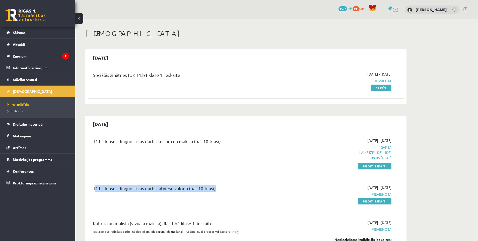
click at [138, 193] on div "11.b1 klases diagnostikas darbs latviešu valodā (par 10. klasi)" at bounding box center [191, 189] width 196 height 9
click at [138, 187] on div "11.b1 klases diagnostikas darbs latviešu valodā (par 10. klasi)" at bounding box center [191, 189] width 196 height 9
copy div "11.b1 klases diagnostikas darbs latviešu valodā (par 10. klasi)"
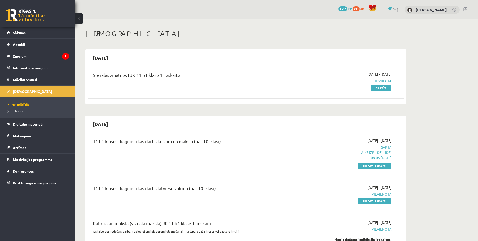
click at [103, 171] on div "11.b1 klases diagnostikas darbs kultūrā un mākslā (par 10. klasi) 2025-10-01 - …" at bounding box center [246, 153] width 316 height 41
click at [113, 185] on div "11.b1 klases diagnostikas darbs latviešu valodā (par 10. klasi)" at bounding box center [191, 189] width 196 height 9
copy div "11.b1 klases diagnostikas darbs latviešu valodā (par 10. klasi)"
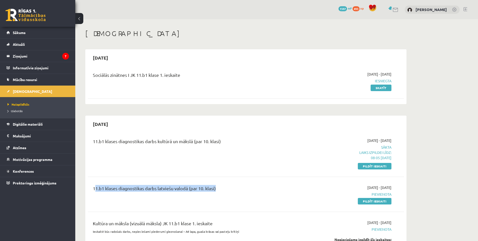
click at [113, 196] on div "11.b1 klases diagnostikas darbs latviešu valodā (par 10. klasi)" at bounding box center [191, 194] width 204 height 19
click at [116, 190] on div "11.b1 klases diagnostikas darbs latviešu valodā (par 10. klasi)" at bounding box center [191, 189] width 196 height 9
click at [116, 191] on div "11.b1 klases diagnostikas darbs latviešu valodā (par 10. klasi)" at bounding box center [191, 189] width 196 height 9
copy div "11.b1 klases diagnostikas darbs latviešu valodā (par 10. klasi)"
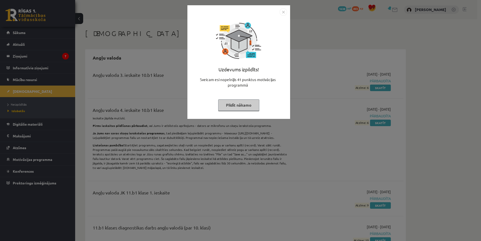
click at [286, 10] on img "Close" at bounding box center [284, 12] width 8 height 8
